Goal: Transaction & Acquisition: Book appointment/travel/reservation

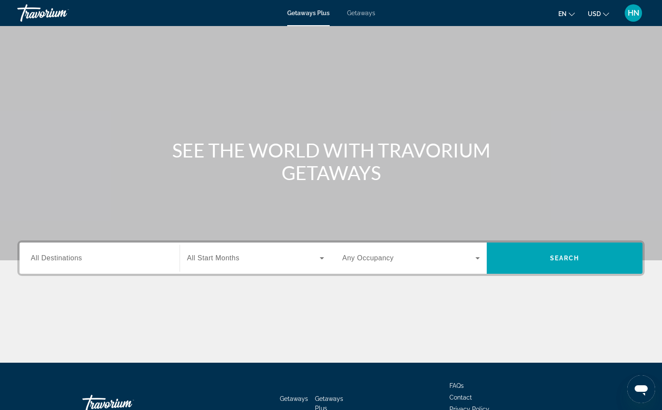
click at [57, 261] on span "All Destinations" at bounding box center [56, 257] width 51 height 7
click at [57, 261] on input "Destination All Destinations" at bounding box center [99, 258] width 137 height 10
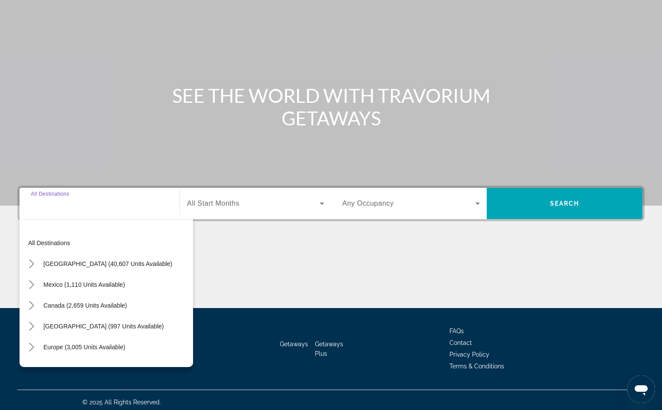
scroll to position [59, 0]
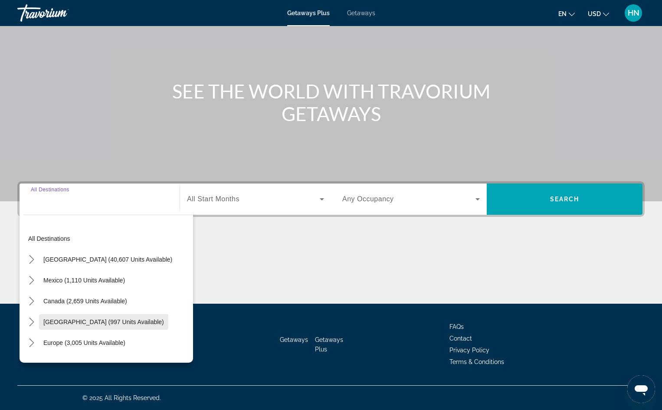
click at [126, 321] on span "[GEOGRAPHIC_DATA] (997 units available)" at bounding box center [103, 321] width 121 height 7
type input "**********"
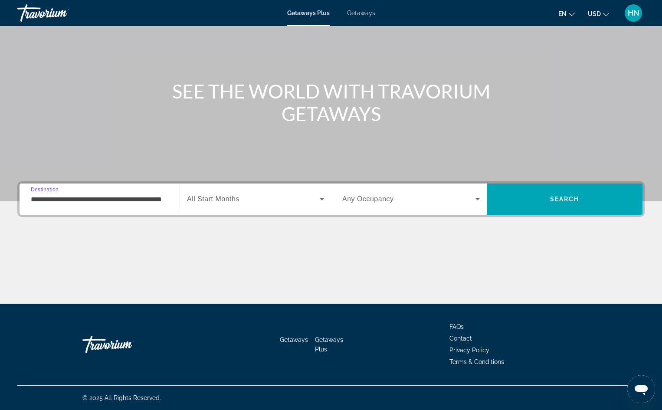
click at [211, 200] on span "All Start Months" at bounding box center [213, 198] width 52 height 7
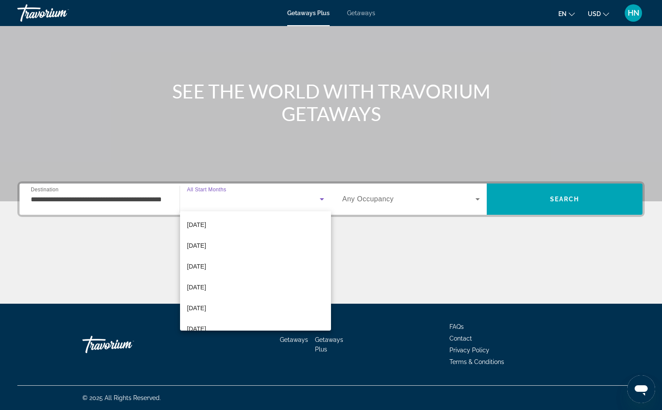
scroll to position [0, 0]
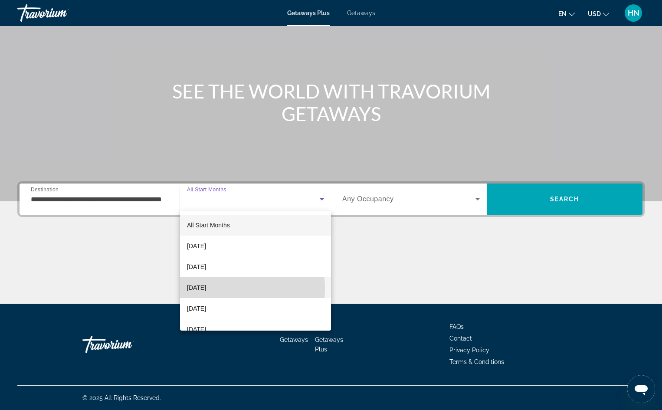
click at [206, 289] on span "[DATE]" at bounding box center [196, 287] width 19 height 10
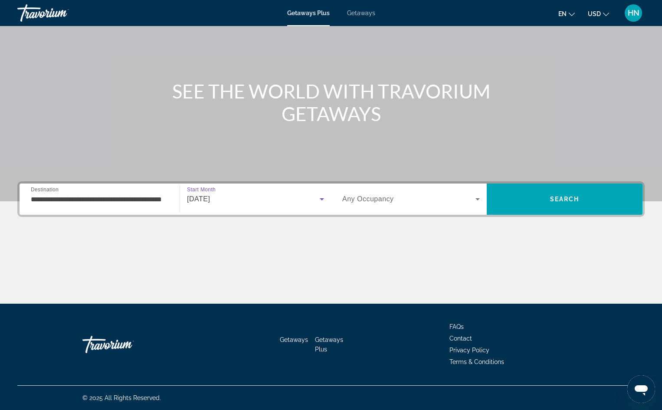
click at [392, 201] on span "Any Occupancy" at bounding box center [368, 198] width 52 height 7
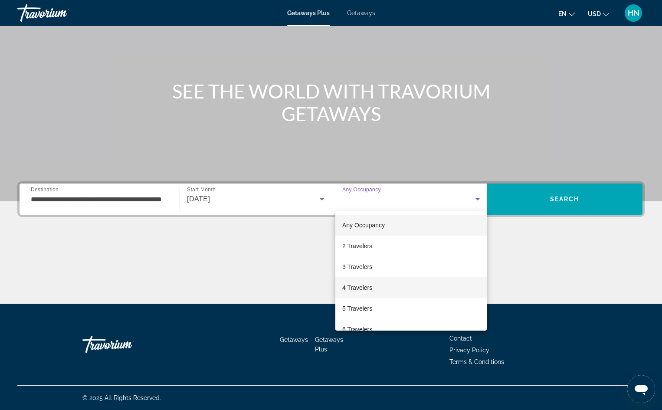
click at [364, 289] on span "4 Travelers" at bounding box center [357, 287] width 30 height 10
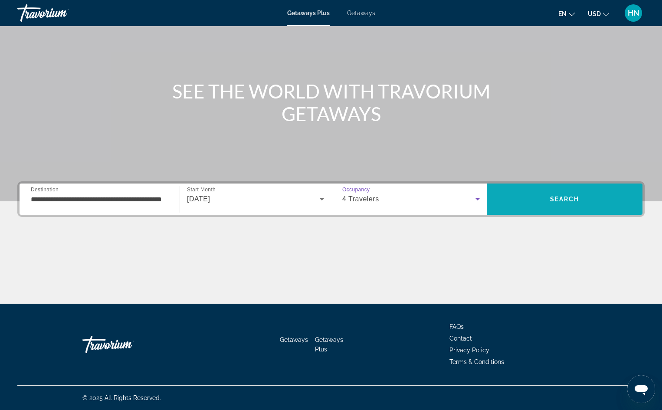
click at [567, 196] on span "Search" at bounding box center [564, 199] width 29 height 7
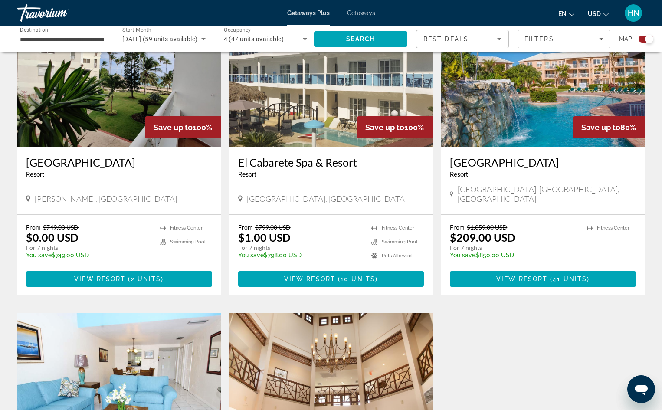
scroll to position [260, 0]
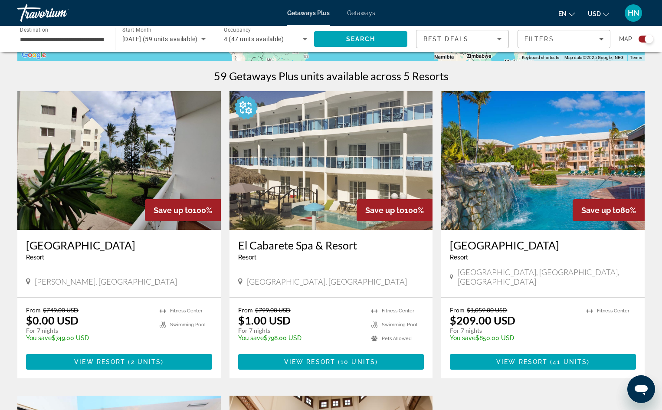
click at [602, 12] on button "USD USD ($) MXN (Mex$) CAD (Can$) GBP (£) EUR (€) AUD (A$) NZD (NZ$) CNY (CN¥)" at bounding box center [597, 13] width 21 height 13
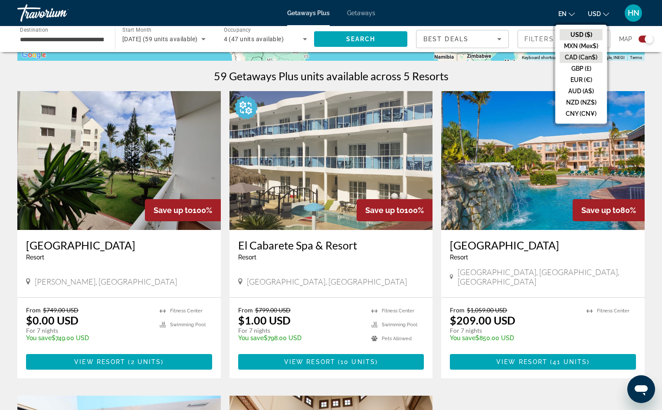
click at [587, 57] on button "CAD (Can$)" at bounding box center [580, 57] width 43 height 11
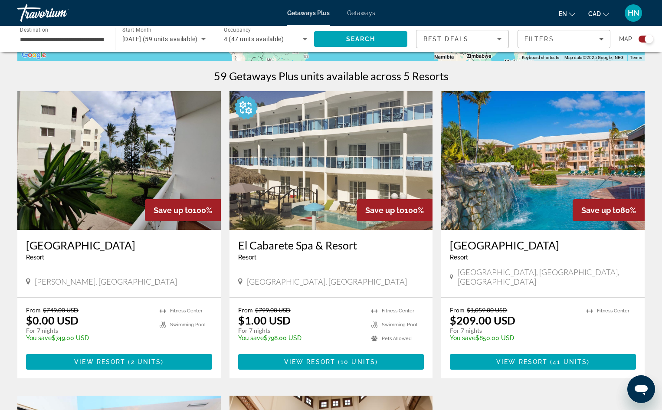
click at [149, 134] on img "Main content" at bounding box center [118, 160] width 203 height 139
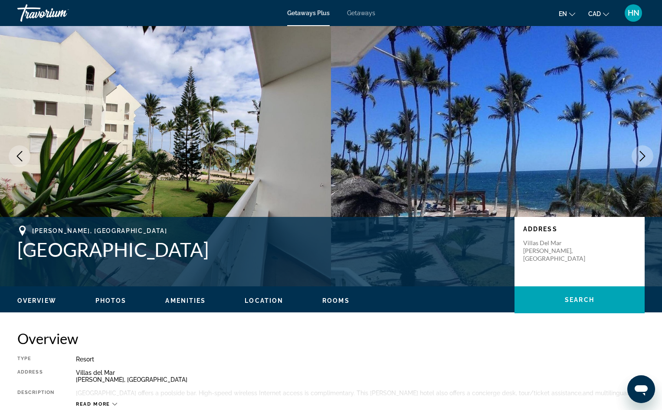
click at [292, 157] on img "Main content" at bounding box center [165, 156] width 331 height 260
click at [107, 300] on span "Photos" at bounding box center [110, 300] width 31 height 7
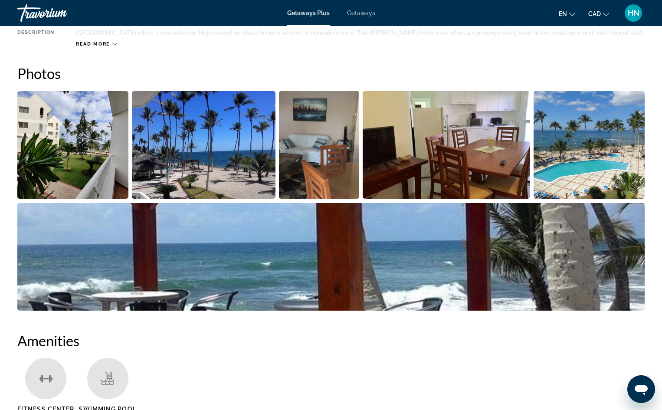
scroll to position [372, 0]
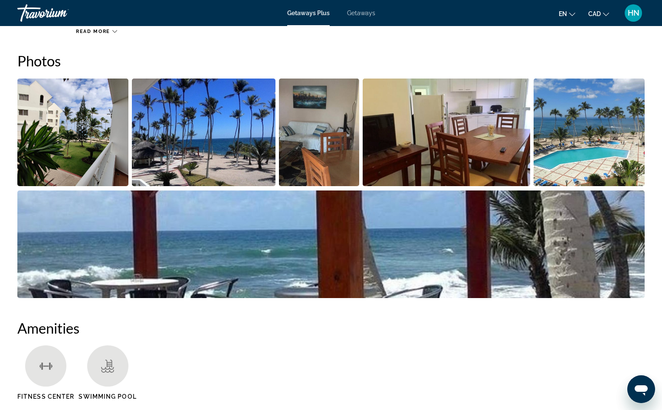
click at [62, 91] on img "Open full-screen image slider" at bounding box center [72, 132] width 111 height 108
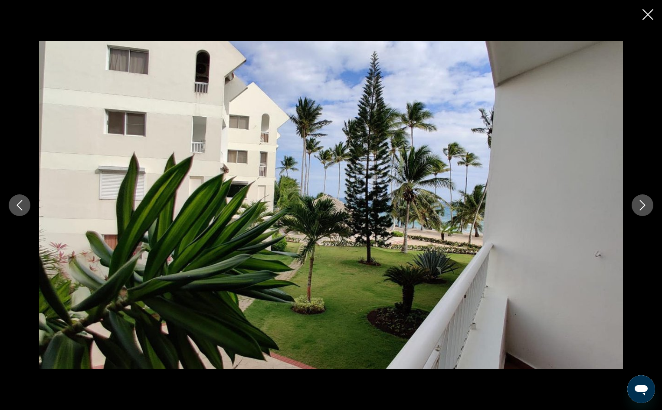
click at [646, 206] on icon "Next image" at bounding box center [642, 205] width 10 height 10
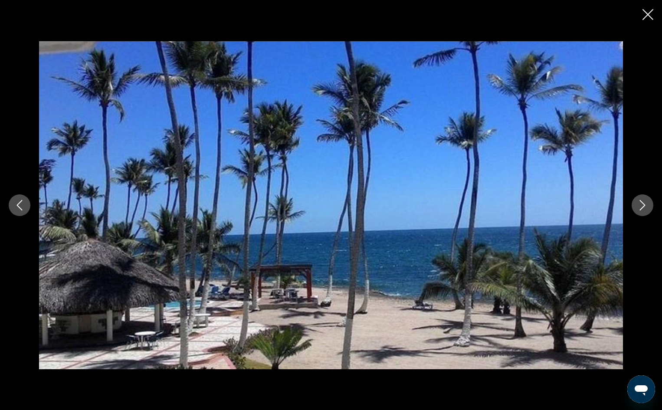
click at [646, 206] on icon "Next image" at bounding box center [642, 205] width 10 height 10
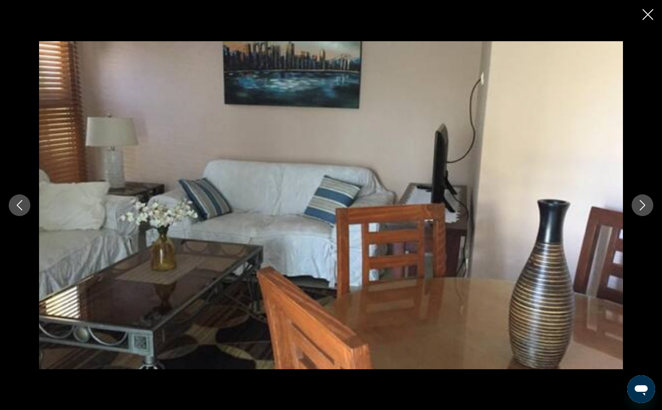
click at [646, 206] on icon "Next image" at bounding box center [642, 205] width 10 height 10
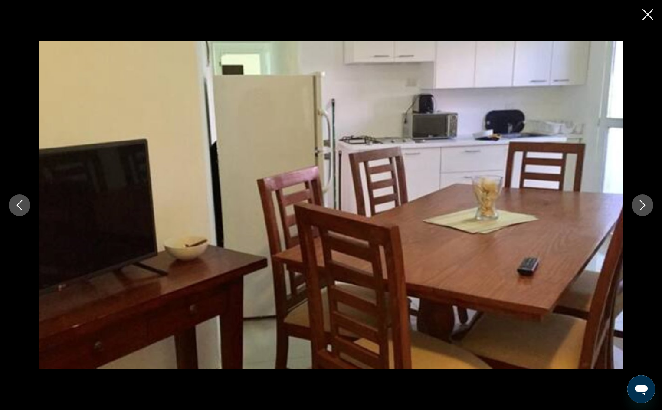
click at [646, 206] on icon "Next image" at bounding box center [642, 205] width 10 height 10
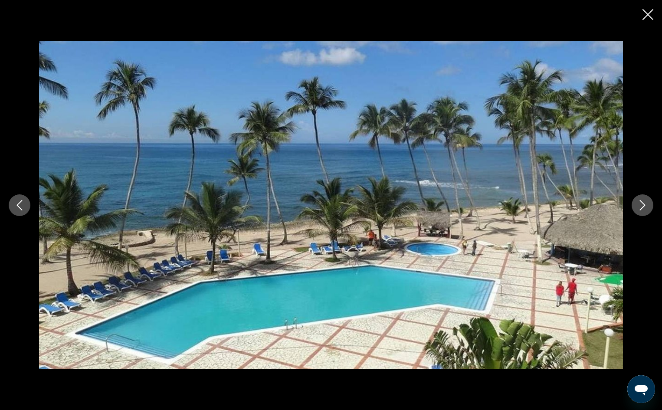
click at [646, 206] on icon "Next image" at bounding box center [642, 205] width 10 height 10
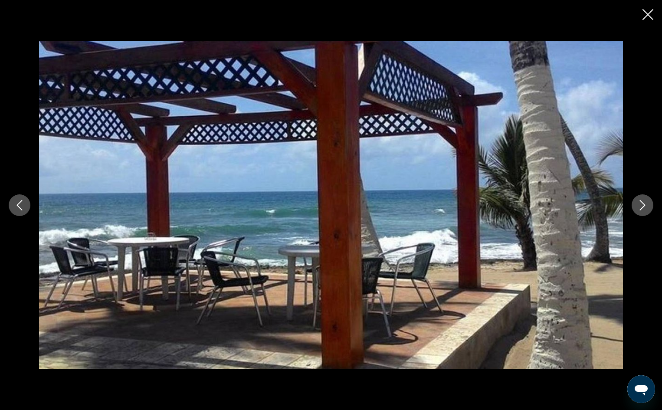
click at [646, 206] on icon "Next image" at bounding box center [642, 205] width 10 height 10
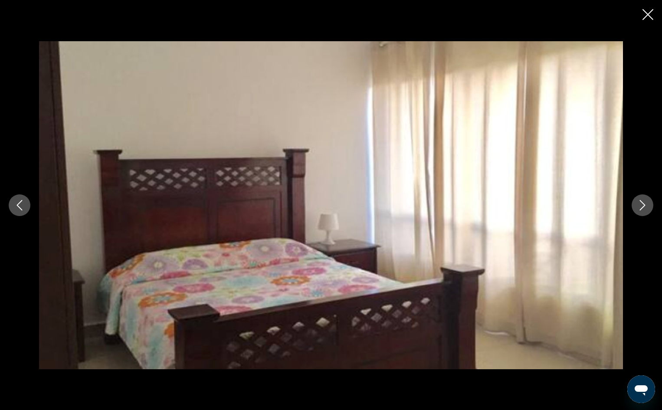
click at [646, 206] on icon "Next image" at bounding box center [642, 205] width 10 height 10
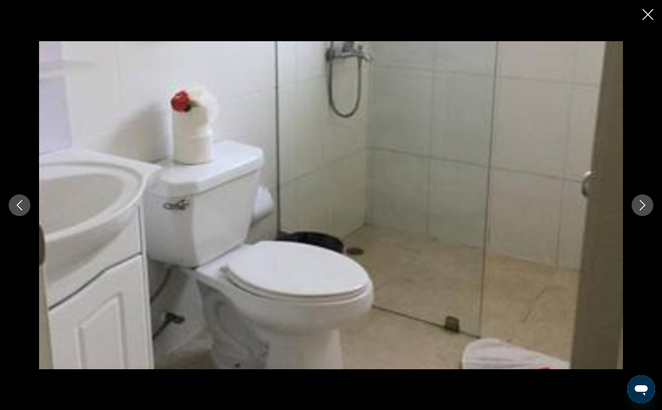
click at [646, 17] on icon "Close slideshow" at bounding box center [647, 14] width 11 height 11
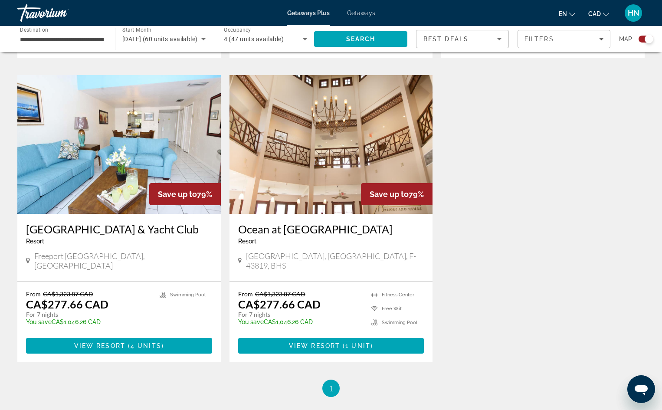
scroll to position [585, 0]
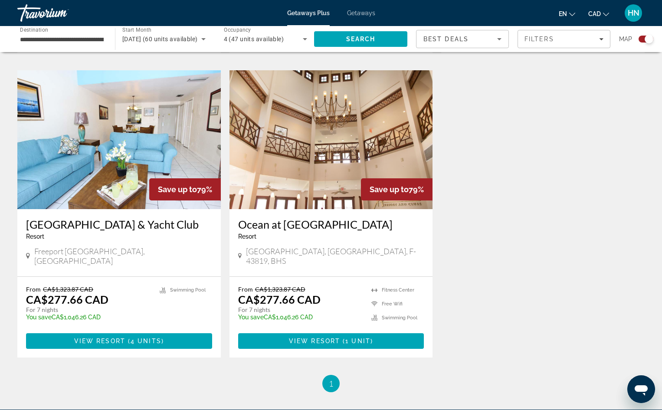
click at [341, 147] on img "Main content" at bounding box center [330, 139] width 203 height 139
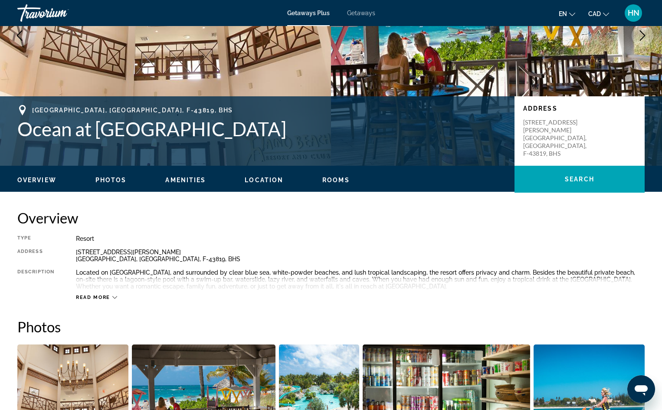
scroll to position [130, 0]
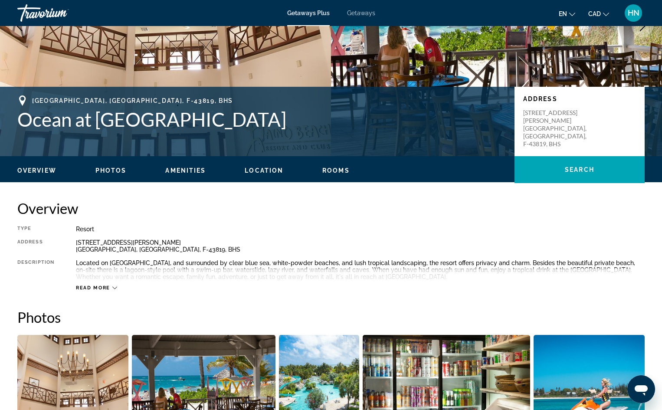
click at [102, 286] on span "Read more" at bounding box center [93, 288] width 34 height 6
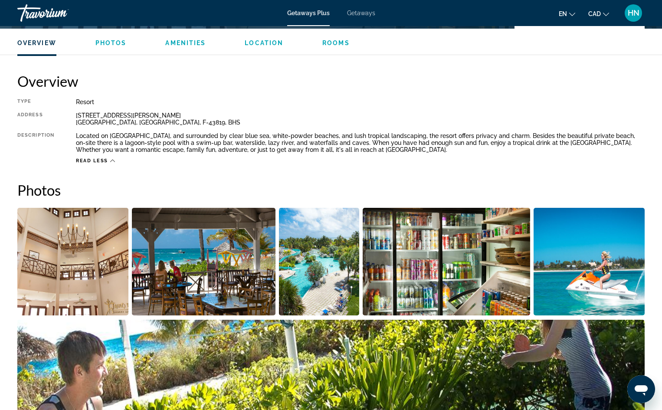
scroll to position [260, 0]
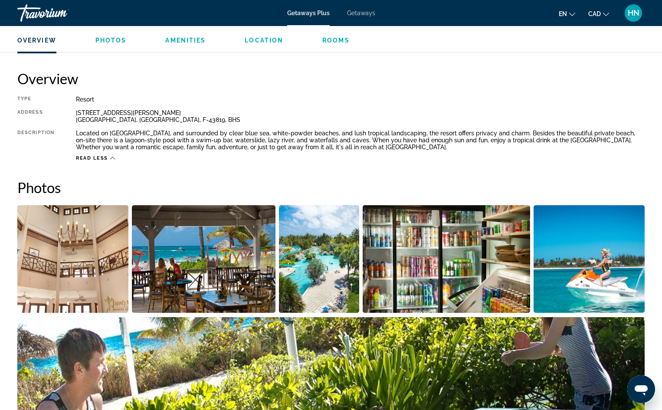
click at [295, 281] on img "Open full-screen image slider" at bounding box center [319, 259] width 81 height 108
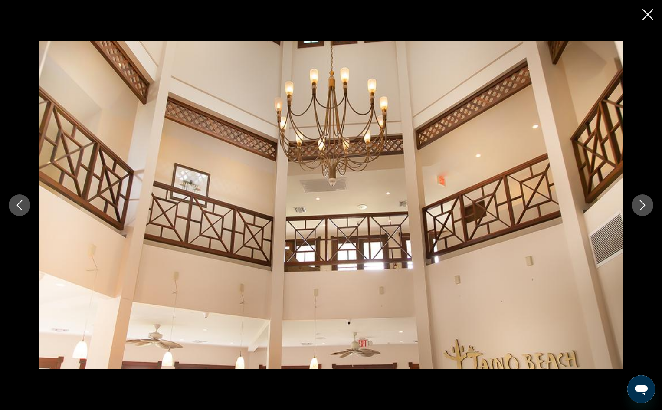
click at [649, 206] on button "Next image" at bounding box center [642, 205] width 22 height 22
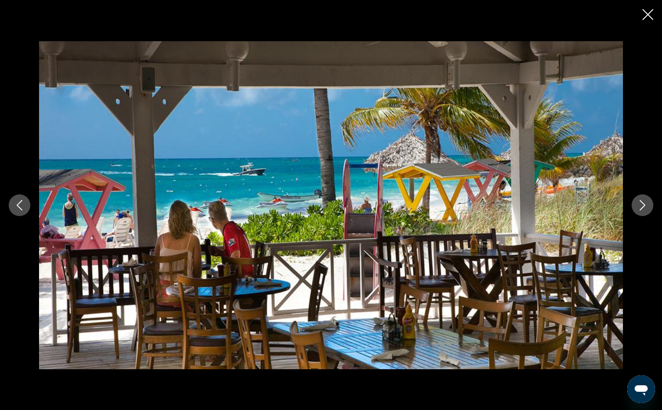
click at [649, 206] on button "Next image" at bounding box center [642, 205] width 22 height 22
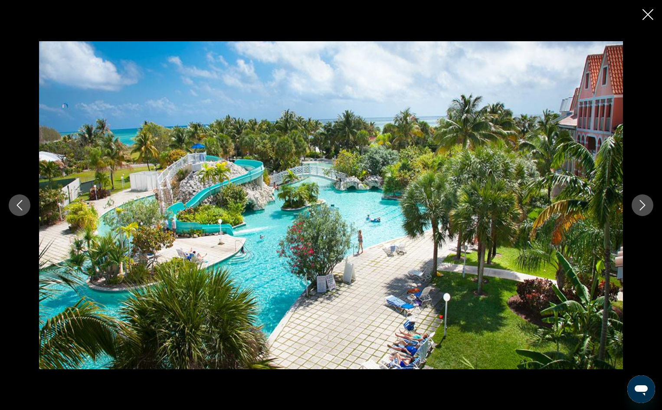
click at [649, 206] on button "Next image" at bounding box center [642, 205] width 22 height 22
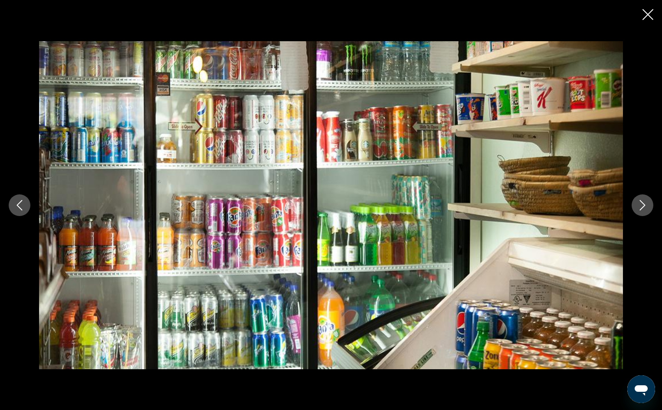
click at [649, 206] on button "Next image" at bounding box center [642, 205] width 22 height 22
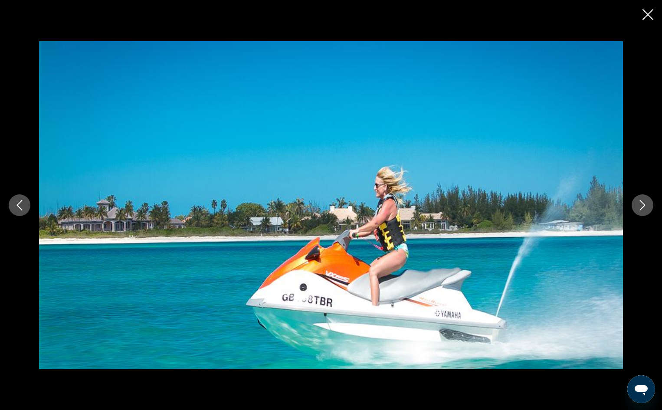
click at [649, 206] on button "Next image" at bounding box center [642, 205] width 22 height 22
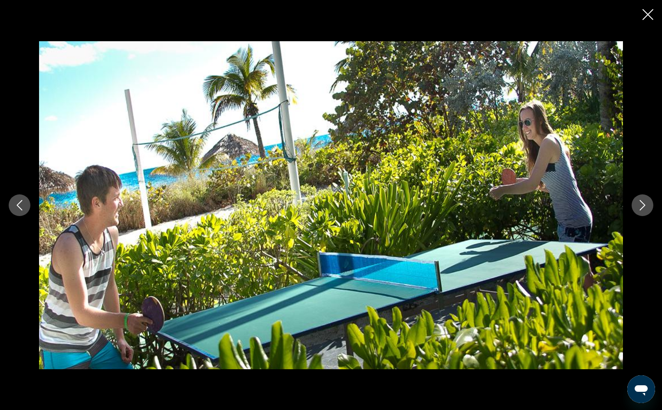
click at [649, 206] on button "Next image" at bounding box center [642, 205] width 22 height 22
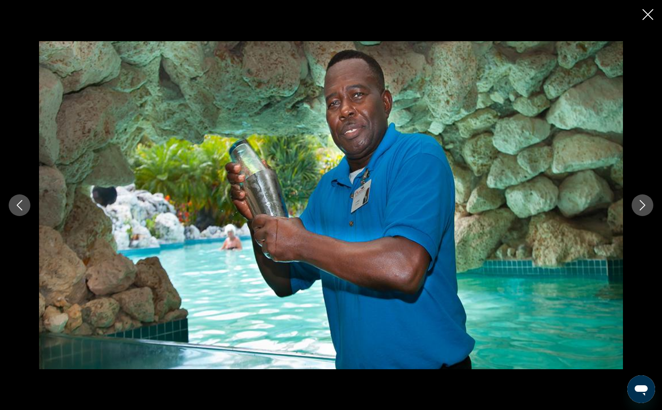
click at [649, 206] on button "Next image" at bounding box center [642, 205] width 22 height 22
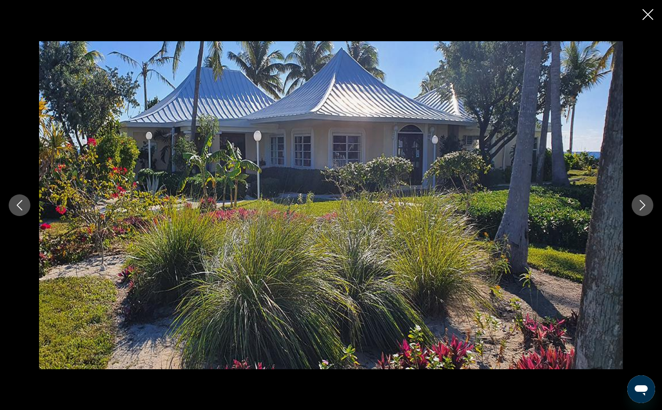
click at [649, 206] on button "Next image" at bounding box center [642, 205] width 22 height 22
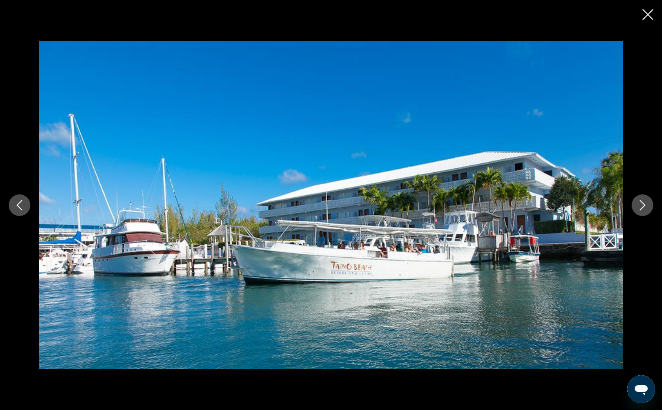
click at [649, 206] on button "Next image" at bounding box center [642, 205] width 22 height 22
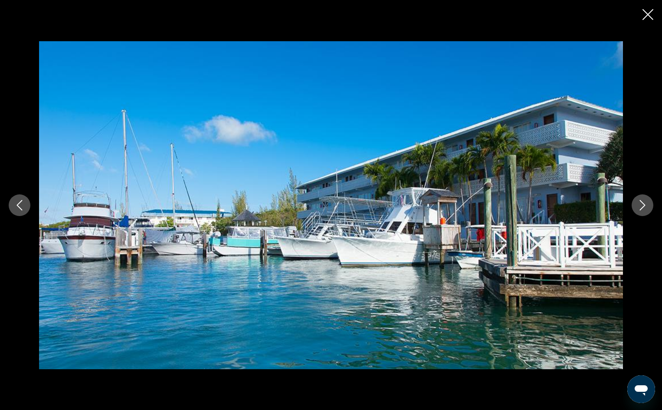
click at [649, 206] on button "Next image" at bounding box center [642, 205] width 22 height 22
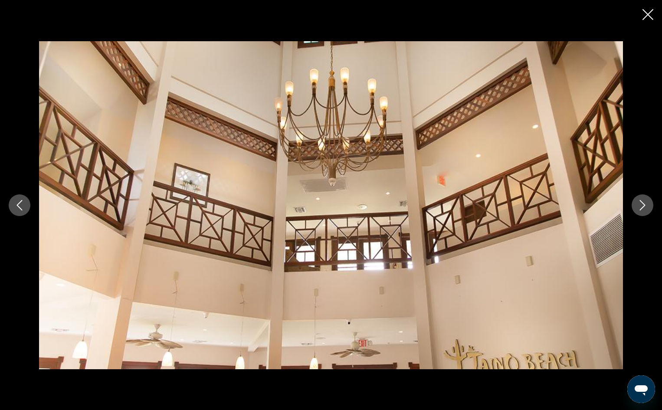
click at [649, 206] on button "Next image" at bounding box center [642, 205] width 22 height 22
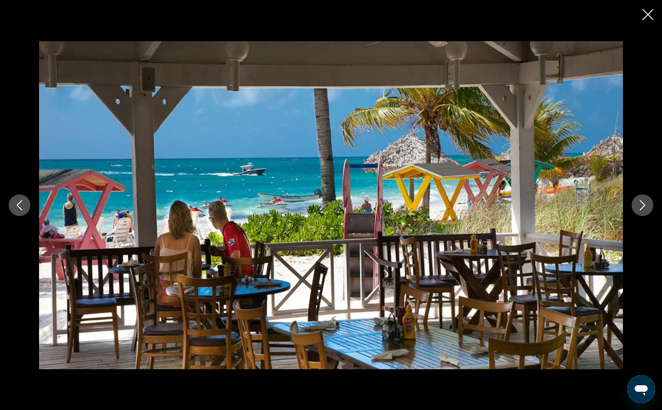
click at [643, 8] on div "prev next" at bounding box center [331, 205] width 662 height 410
click at [649, 16] on icon "Close slideshow" at bounding box center [647, 14] width 11 height 11
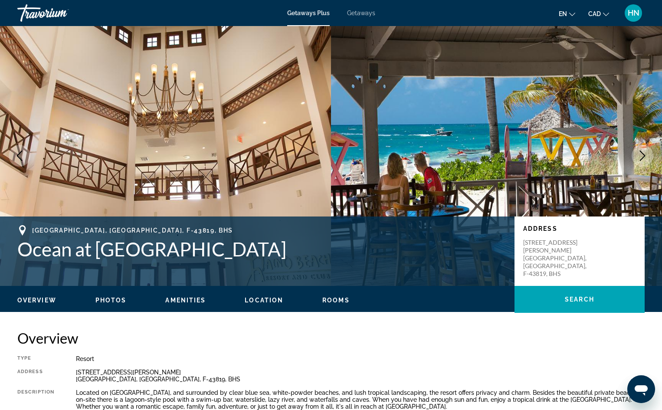
scroll to position [0, 0]
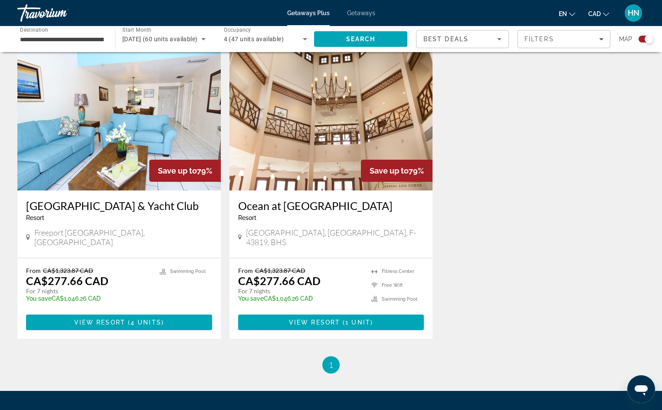
scroll to position [585, 0]
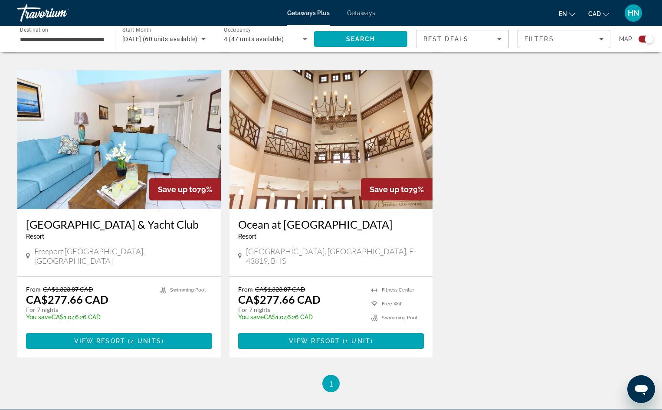
click at [132, 140] on img "Main content" at bounding box center [118, 139] width 203 height 139
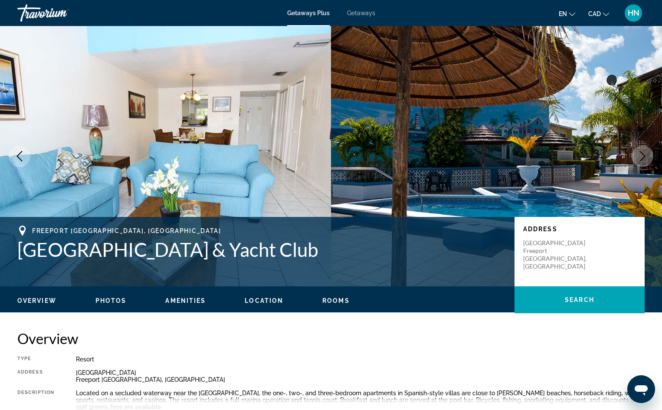
click at [648, 153] on button "Next image" at bounding box center [642, 156] width 22 height 22
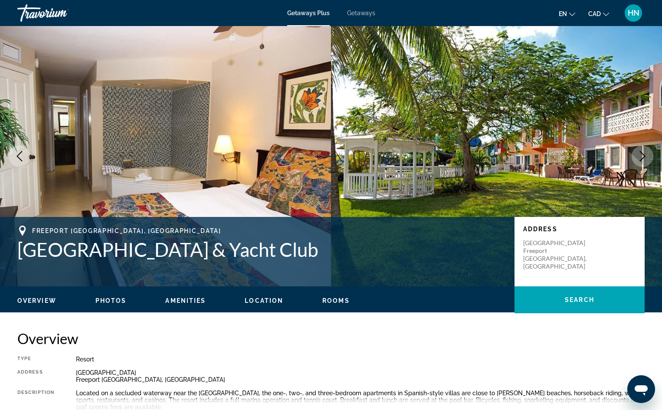
click at [296, 182] on img "Main content" at bounding box center [165, 156] width 331 height 260
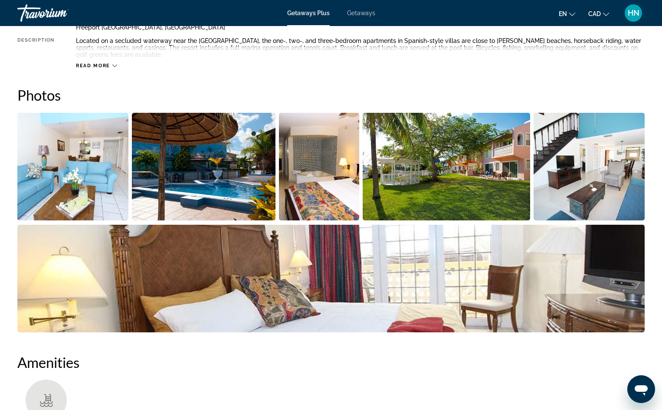
scroll to position [434, 0]
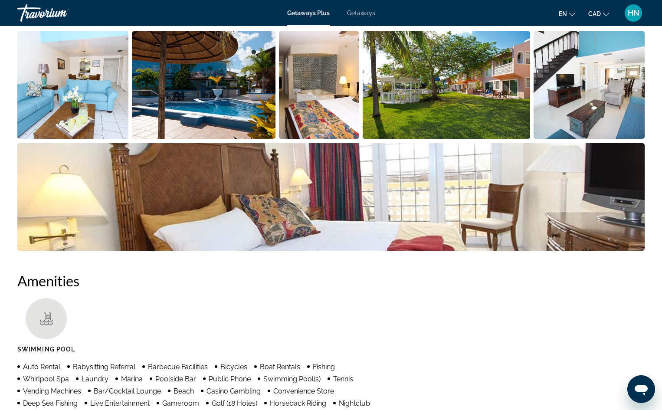
click at [274, 100] on img "Open full-screen image slider" at bounding box center [203, 85] width 143 height 108
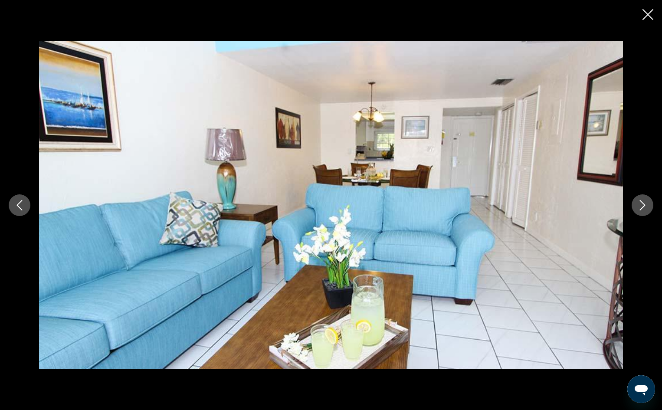
click at [632, 206] on button "Next image" at bounding box center [642, 205] width 22 height 22
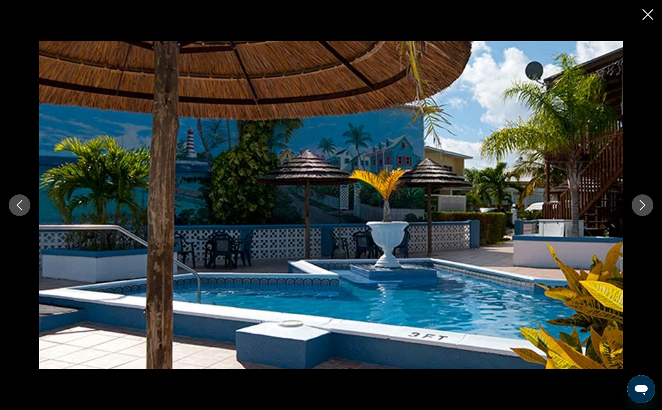
click at [632, 206] on button "Next image" at bounding box center [642, 205] width 22 height 22
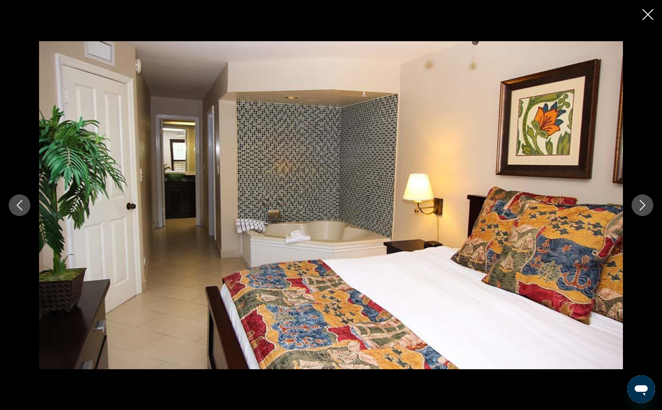
click at [632, 206] on button "Next image" at bounding box center [642, 205] width 22 height 22
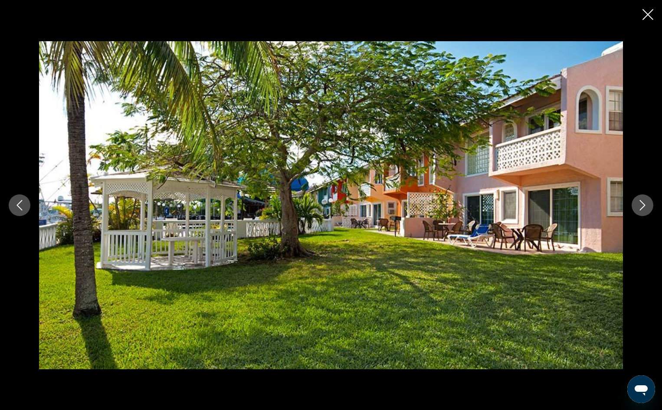
click at [632, 206] on button "Next image" at bounding box center [642, 205] width 22 height 22
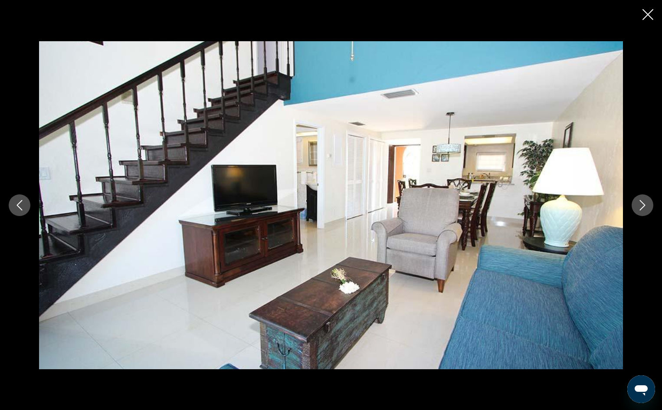
click at [632, 206] on button "Next image" at bounding box center [642, 205] width 22 height 22
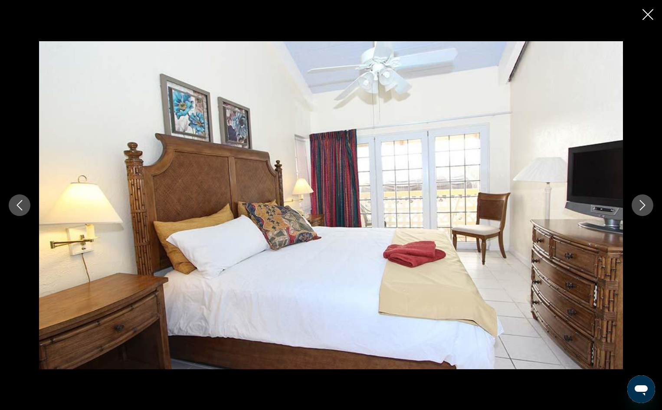
click at [632, 206] on button "Next image" at bounding box center [642, 205] width 22 height 22
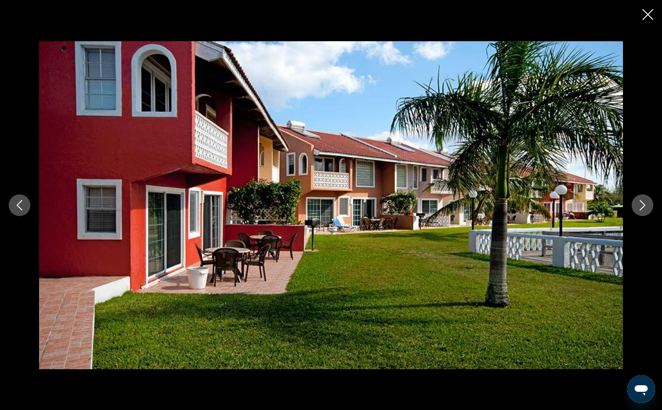
click at [632, 206] on button "Next image" at bounding box center [642, 205] width 22 height 22
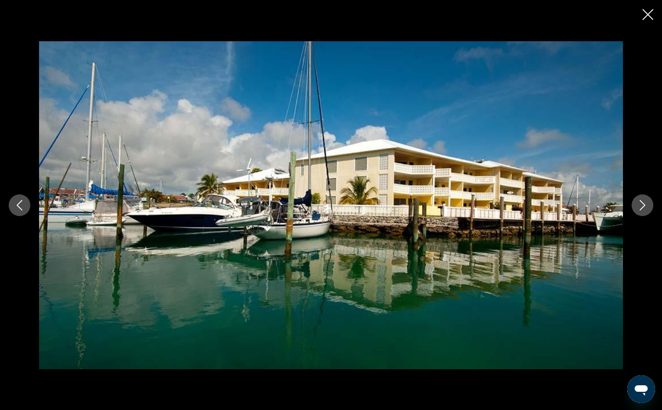
click at [632, 206] on button "Next image" at bounding box center [642, 205] width 22 height 22
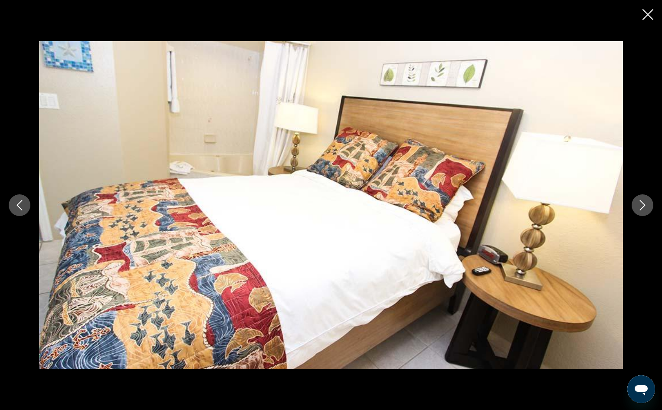
click at [632, 206] on button "Next image" at bounding box center [642, 205] width 22 height 22
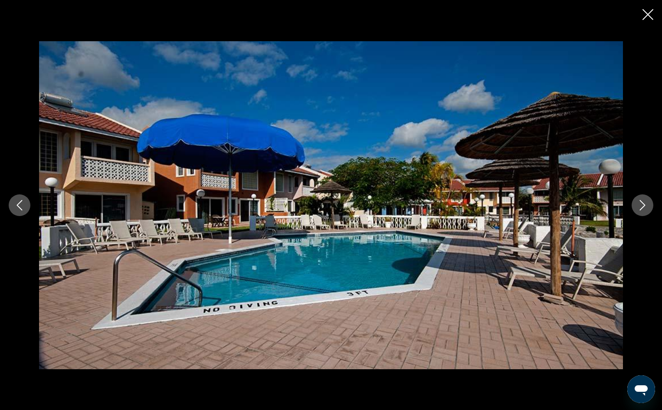
click at [641, 13] on div "prev next" at bounding box center [331, 205] width 662 height 410
click at [650, 13] on icon "Close slideshow" at bounding box center [647, 14] width 11 height 11
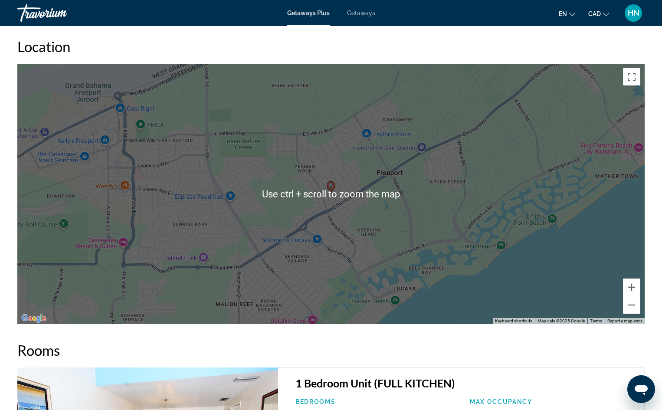
scroll to position [1040, 0]
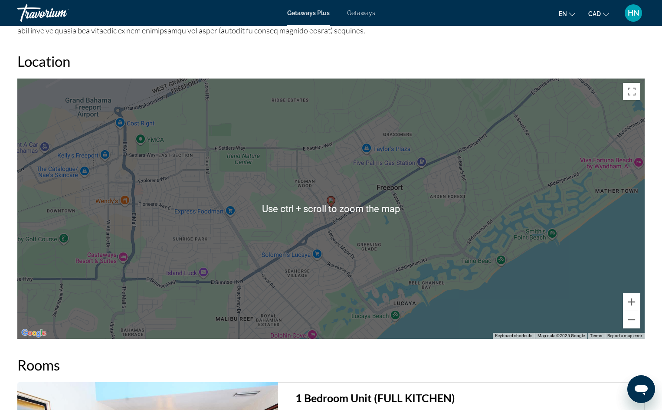
click at [342, 369] on h2 "Rooms" at bounding box center [330, 364] width 627 height 17
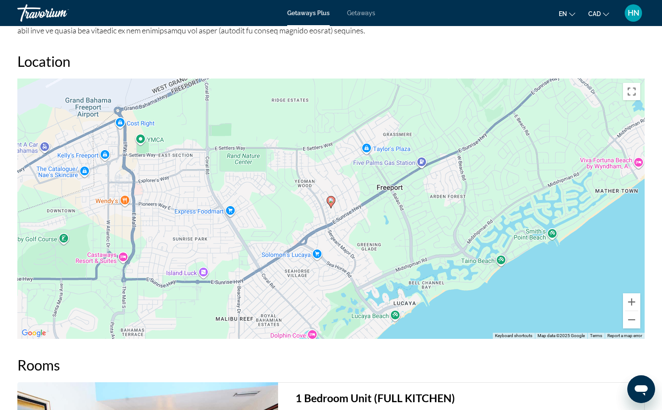
click at [505, 262] on div "To activate drag with keyboard, press Alt + Enter. Once in keyboard drag state,…" at bounding box center [330, 208] width 627 height 260
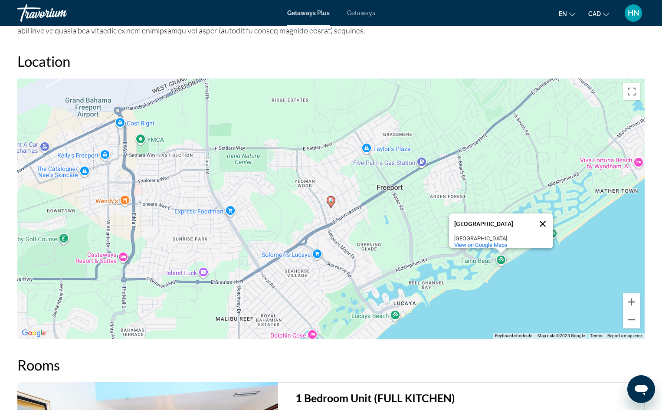
click at [544, 218] on button "Close" at bounding box center [542, 223] width 21 height 21
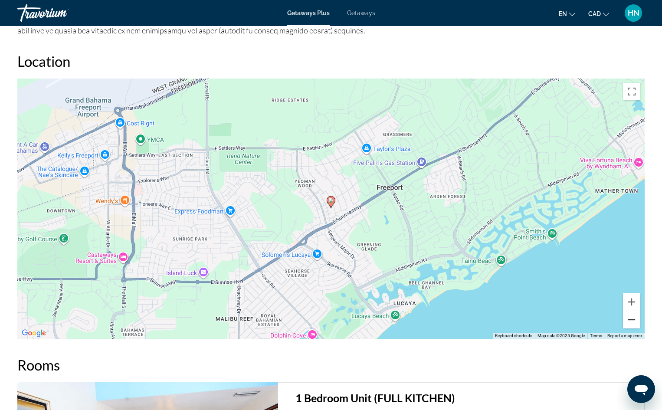
click at [630, 323] on button "Zoom out" at bounding box center [631, 319] width 17 height 17
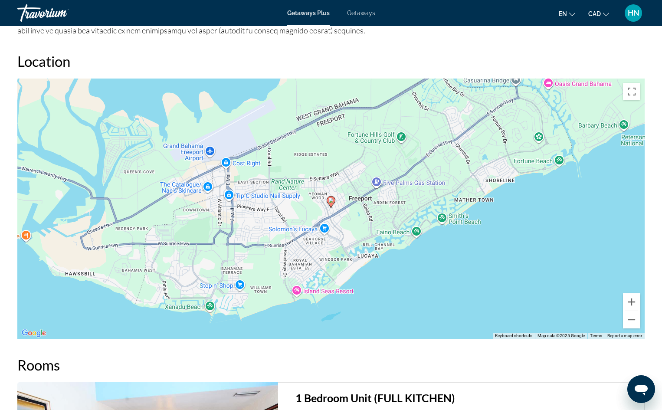
click at [299, 294] on div "To activate drag with keyboard, press Alt + Enter. Once in keyboard drag state,…" at bounding box center [330, 208] width 627 height 260
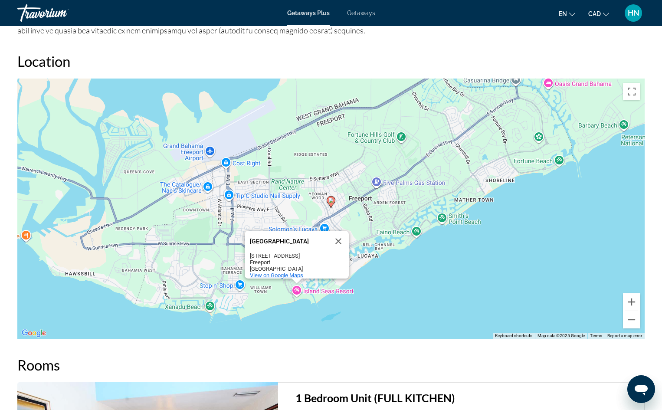
click at [276, 272] on span "View on Google Maps" at bounding box center [276, 275] width 53 height 7
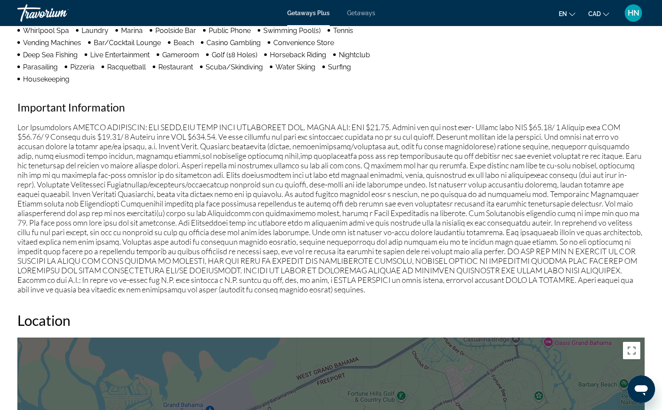
scroll to position [780, 0]
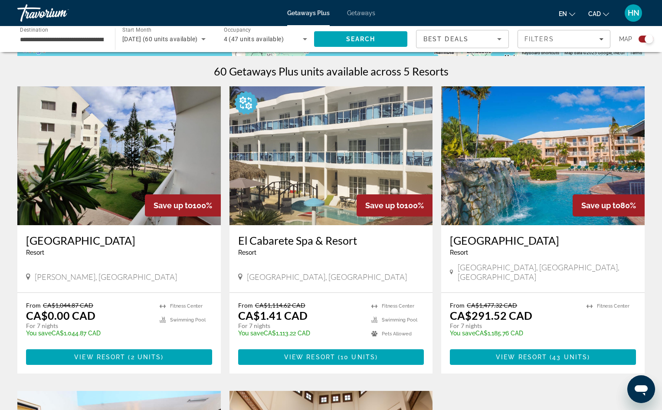
scroll to position [260, 0]
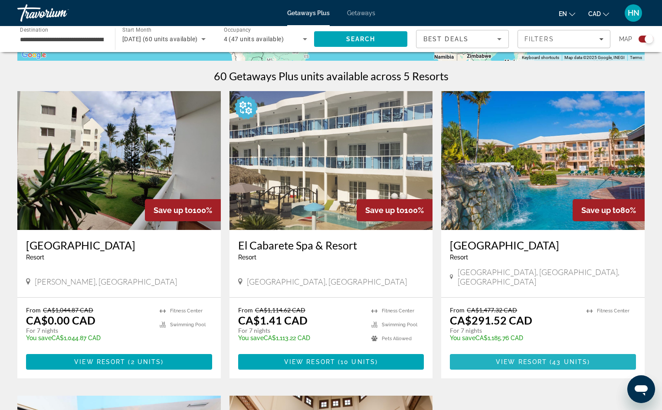
click at [541, 358] on span "View Resort" at bounding box center [521, 361] width 51 height 7
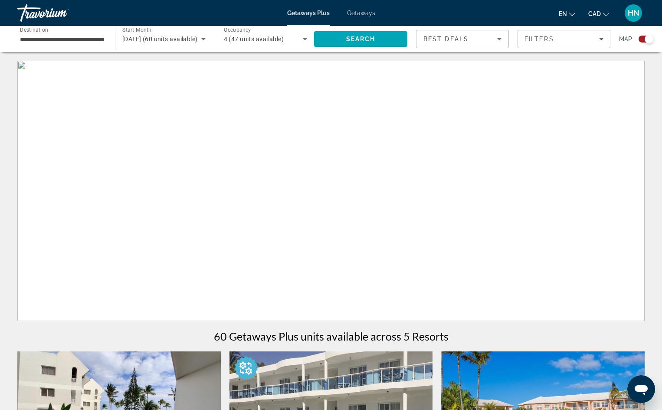
click at [235, 39] on span "4 (47 units available)" at bounding box center [254, 39] width 60 height 7
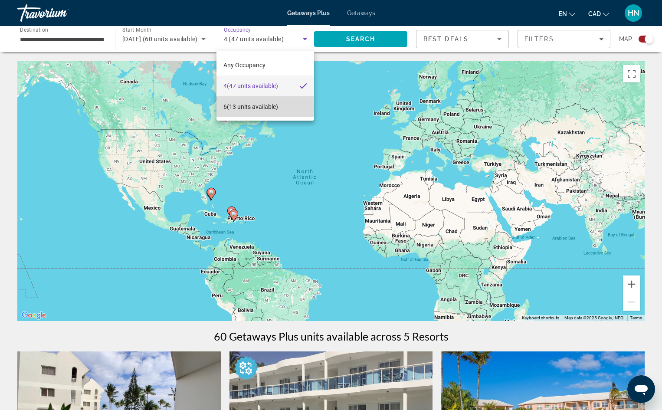
click at [233, 110] on span "6 (13 units available)" at bounding box center [250, 106] width 55 height 10
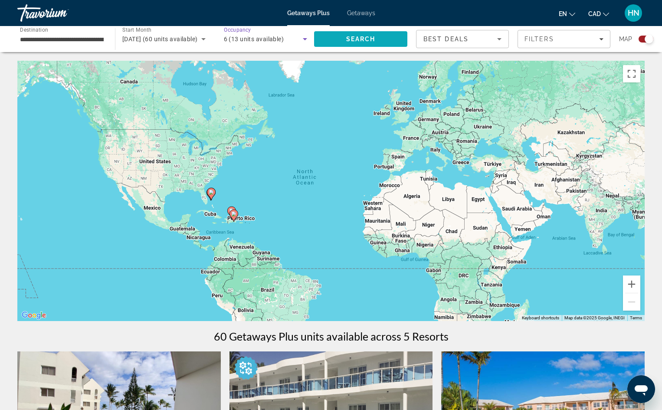
click at [359, 42] on span "Search" at bounding box center [360, 39] width 29 height 7
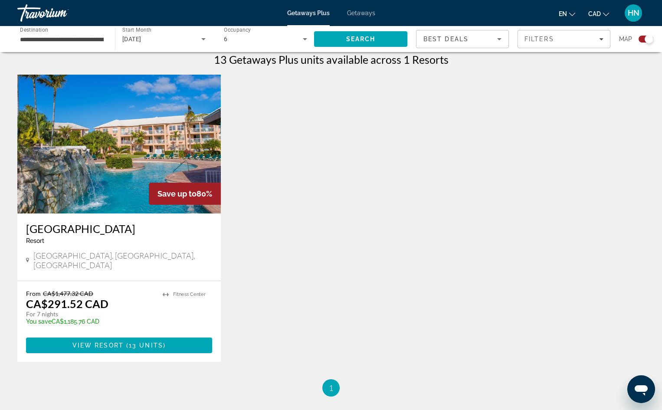
scroll to position [247, 0]
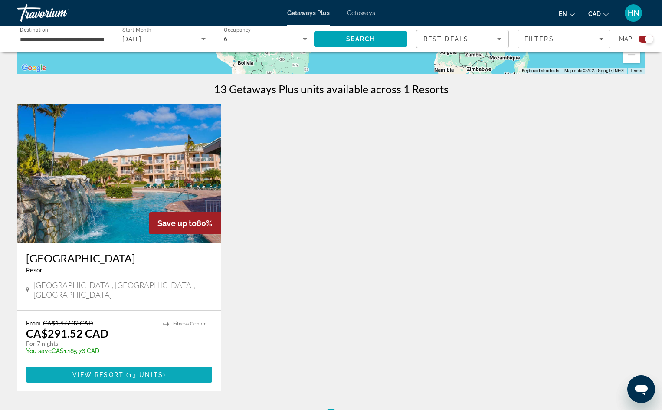
click at [102, 371] on span "View Resort" at bounding box center [97, 374] width 51 height 7
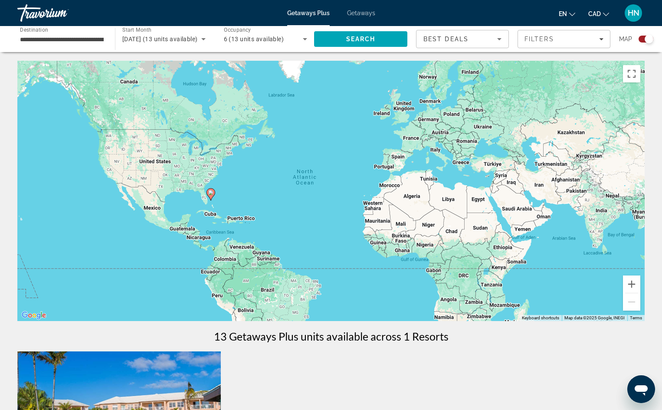
click at [497, 38] on icon "Sort by" at bounding box center [499, 39] width 4 height 2
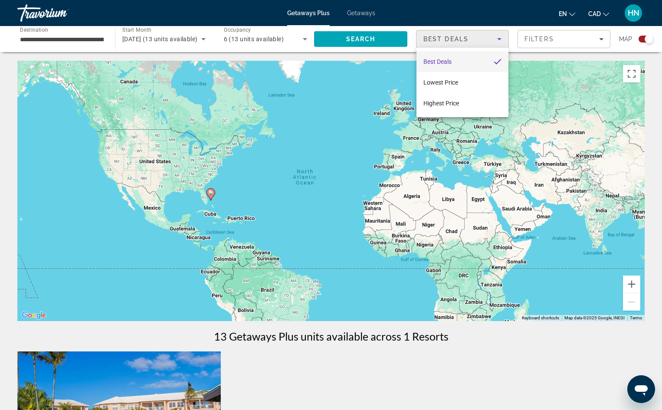
click at [497, 38] on div at bounding box center [331, 205] width 662 height 410
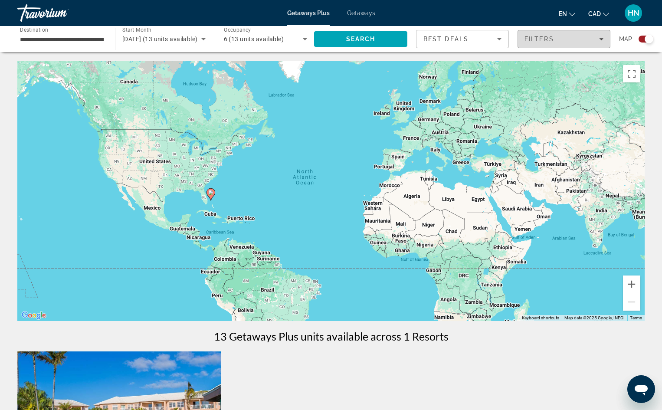
click at [595, 37] on div "Filters" at bounding box center [563, 39] width 79 height 7
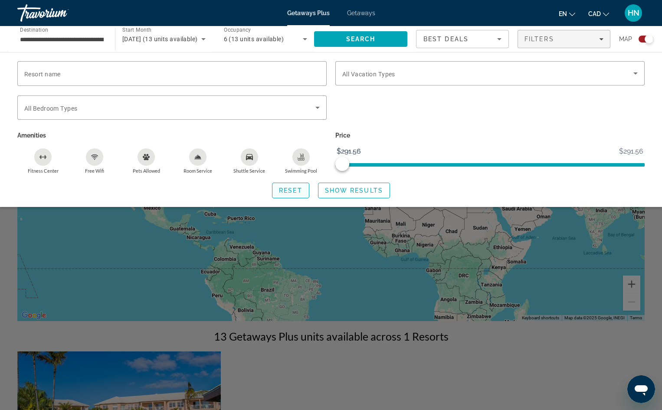
click at [283, 190] on span "Reset" at bounding box center [290, 190] width 23 height 7
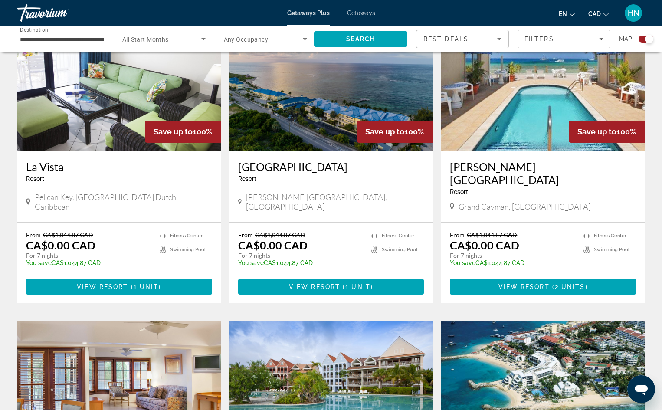
scroll to position [347, 0]
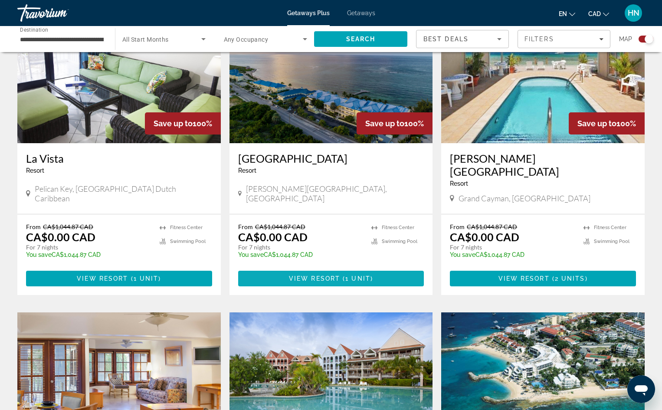
click at [298, 275] on span "View Resort" at bounding box center [314, 278] width 51 height 7
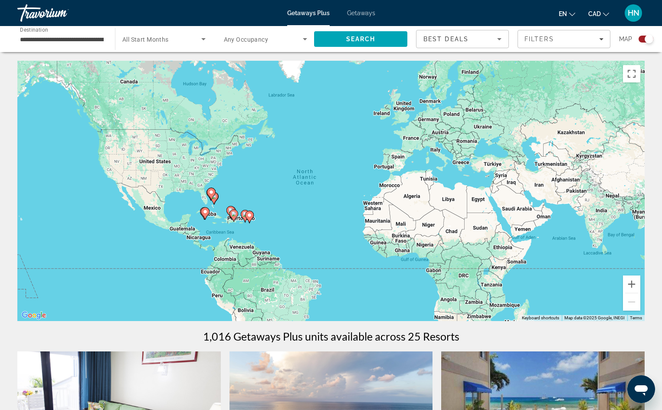
click at [170, 41] on span "Search widget" at bounding box center [161, 39] width 79 height 10
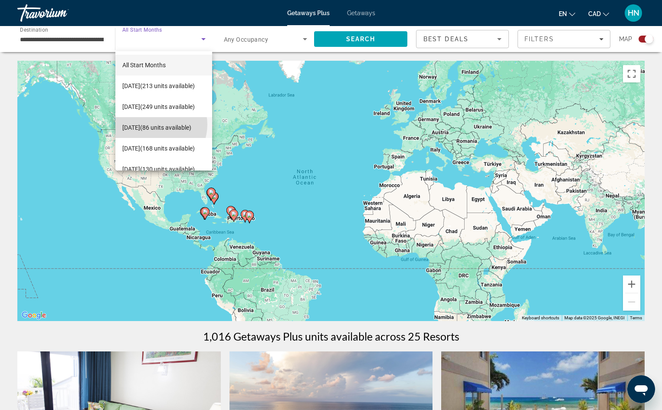
click at [155, 124] on span "[DATE] (86 units available)" at bounding box center [156, 127] width 69 height 10
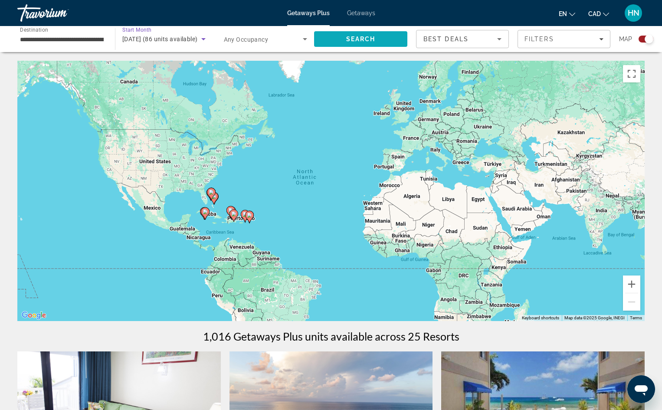
click at [336, 39] on span "Search" at bounding box center [360, 39] width 93 height 21
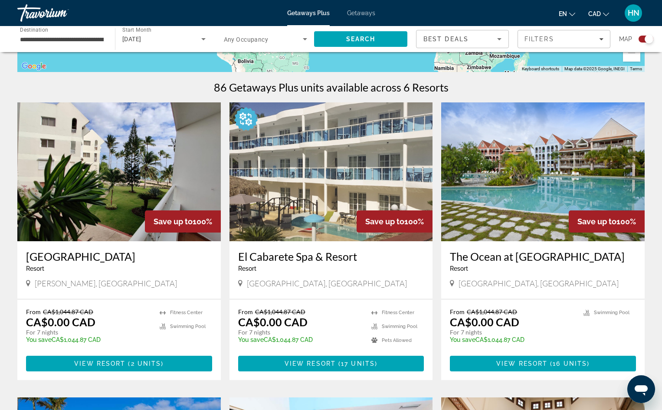
scroll to position [260, 0]
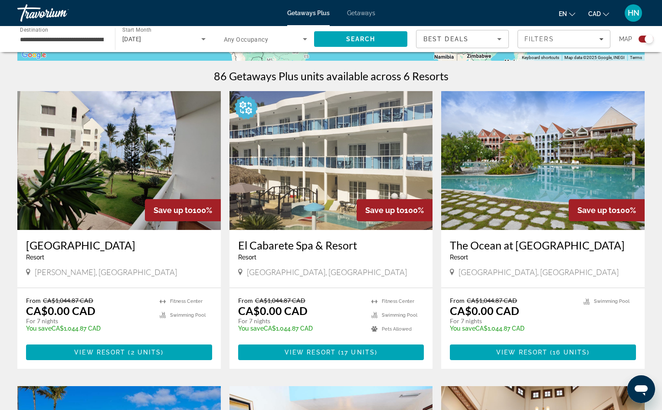
click at [535, 206] on img "Main content" at bounding box center [542, 160] width 203 height 139
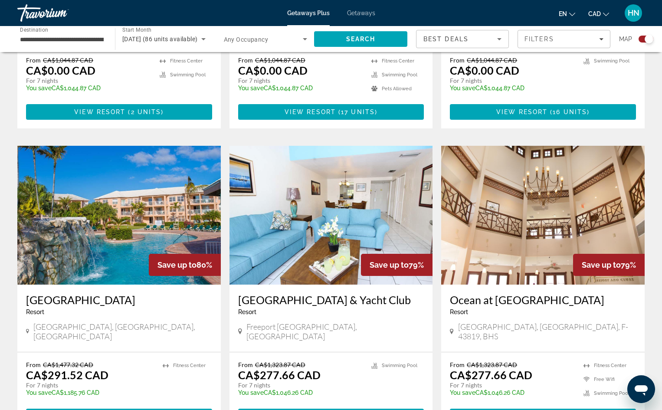
scroll to position [499, 0]
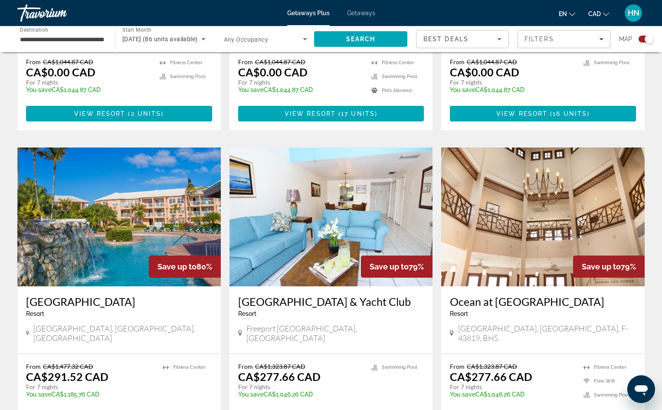
click at [119, 228] on img "Main content" at bounding box center [118, 216] width 203 height 139
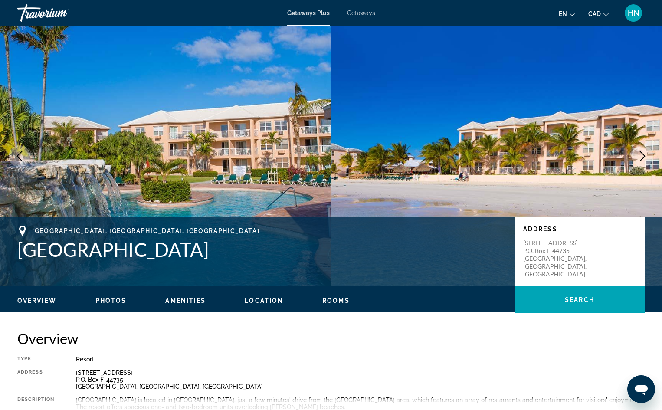
click at [363, 13] on span "Getaways" at bounding box center [361, 13] width 28 height 7
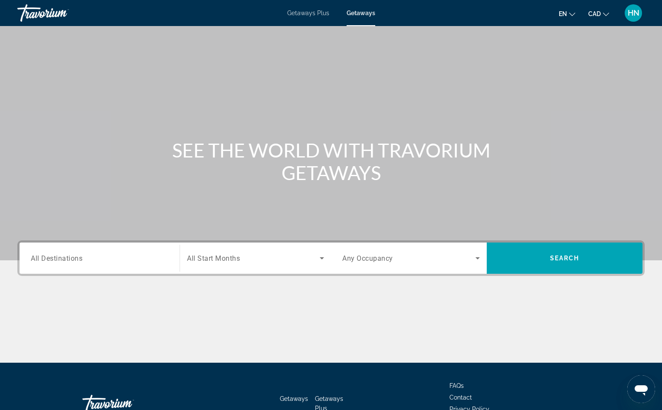
click at [88, 264] on div "Search widget" at bounding box center [99, 258] width 137 height 25
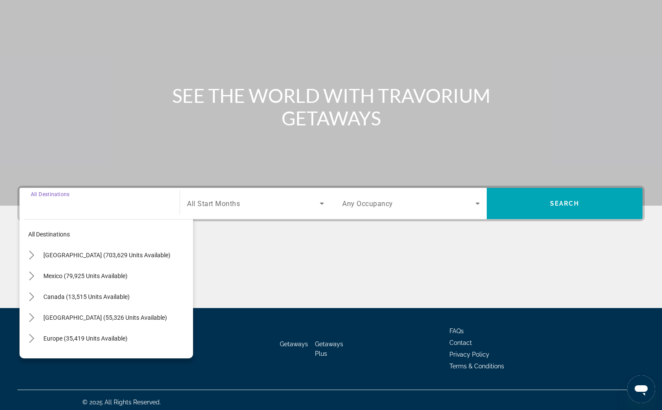
scroll to position [59, 0]
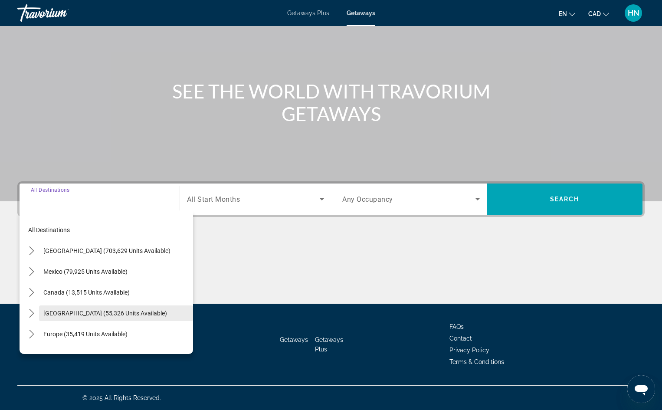
click at [96, 314] on span "[GEOGRAPHIC_DATA] (55,326 units available)" at bounding box center [105, 313] width 124 height 7
type input "**********"
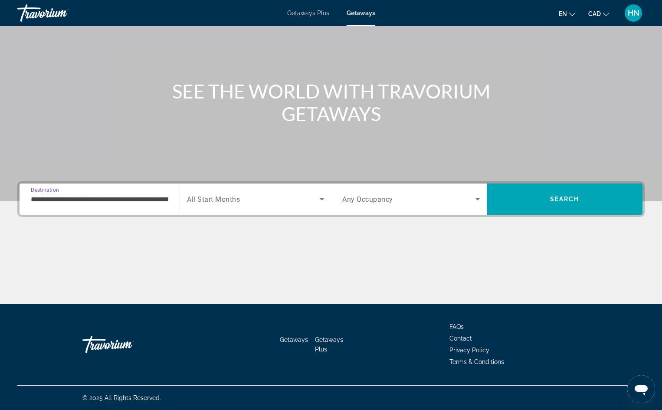
click at [228, 200] on span "All Start Months" at bounding box center [213, 199] width 53 height 8
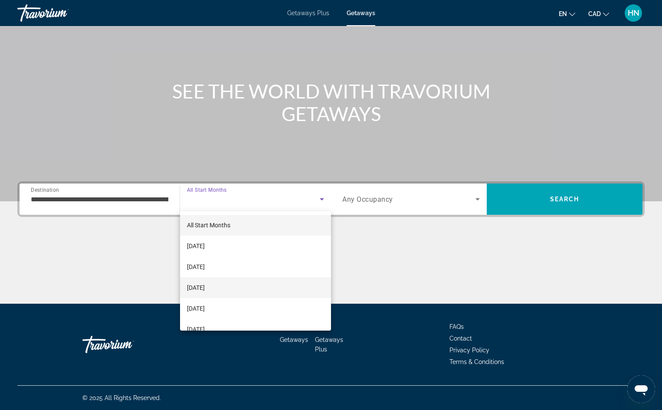
click at [205, 290] on span "[DATE]" at bounding box center [196, 287] width 18 height 10
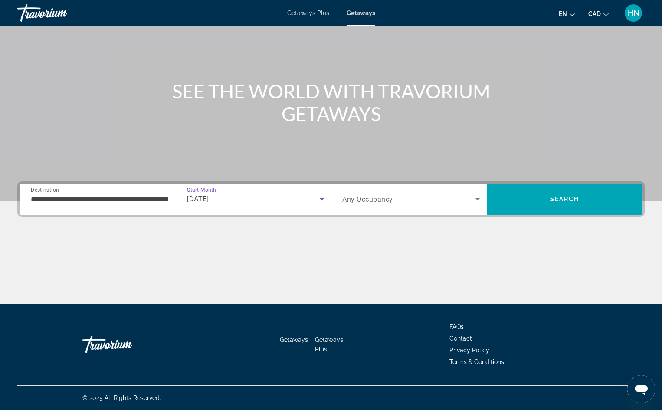
click at [356, 199] on span "Any Occupancy" at bounding box center [367, 199] width 51 height 8
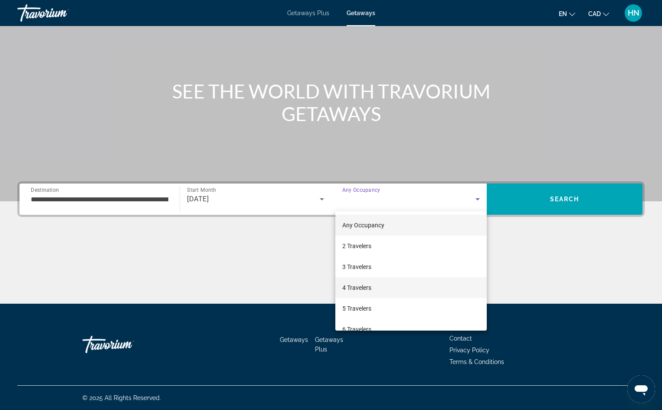
click at [350, 287] on span "4 Travelers" at bounding box center [356, 287] width 29 height 10
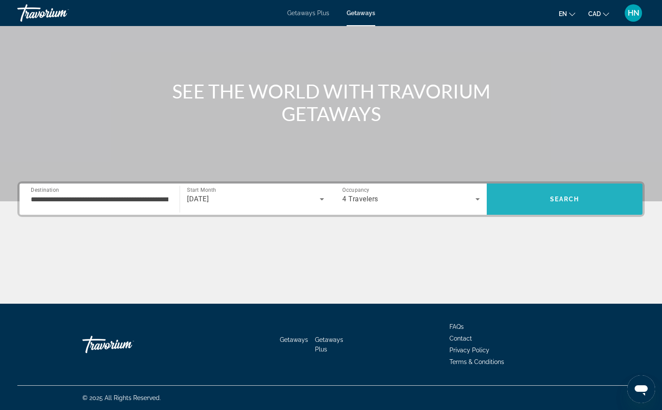
click at [530, 197] on span "Search" at bounding box center [564, 199] width 156 height 21
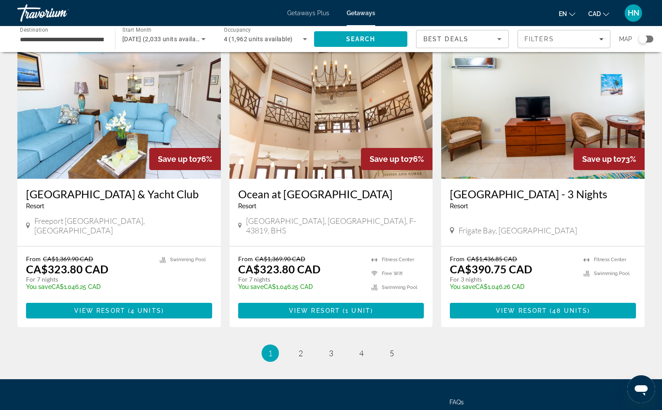
scroll to position [954, 0]
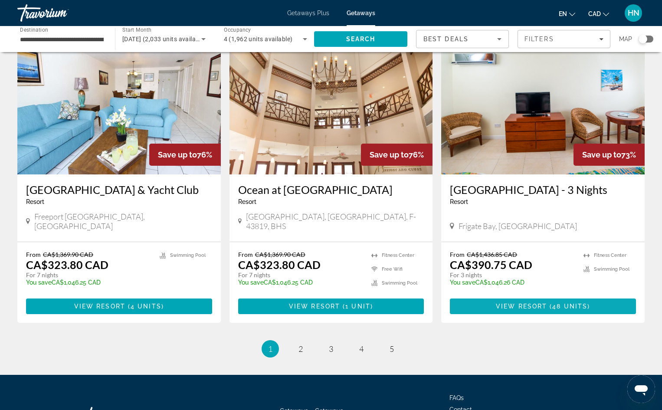
click at [520, 296] on span "Main content" at bounding box center [543, 306] width 186 height 21
